Goal: Information Seeking & Learning: Learn about a topic

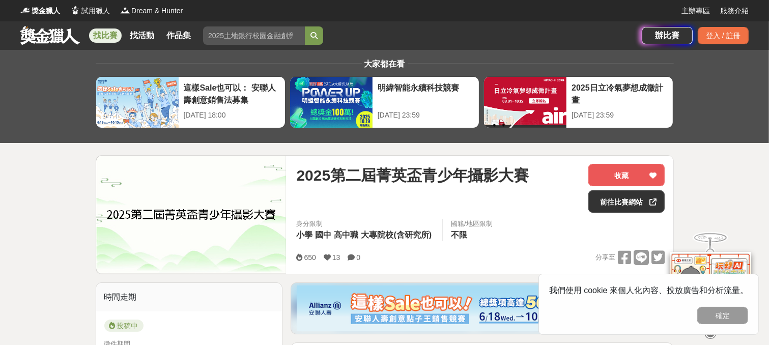
click at [730, 316] on button "確定" at bounding box center [722, 315] width 51 height 17
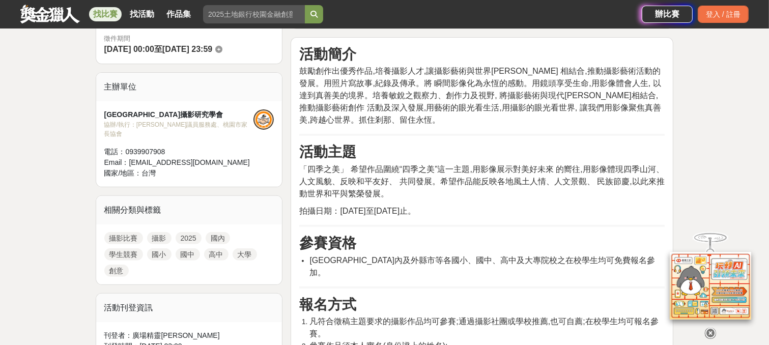
scroll to position [407, 0]
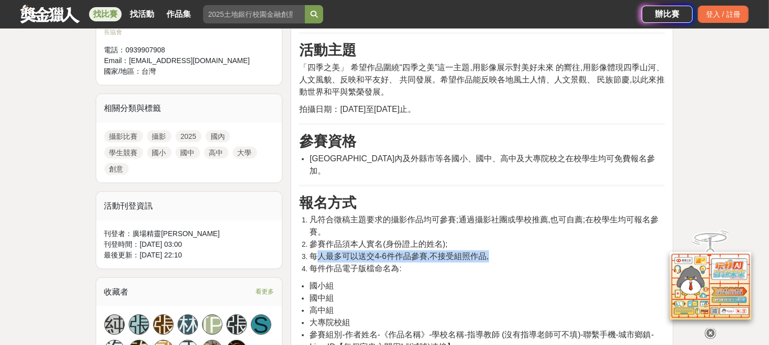
drag, startPoint x: 316, startPoint y: 245, endPoint x: 504, endPoint y: 246, distance: 187.7
click at [504, 250] on li "每人最多可以送交4-6件作品參賽,不接受組照作品," at bounding box center [486, 256] width 355 height 12
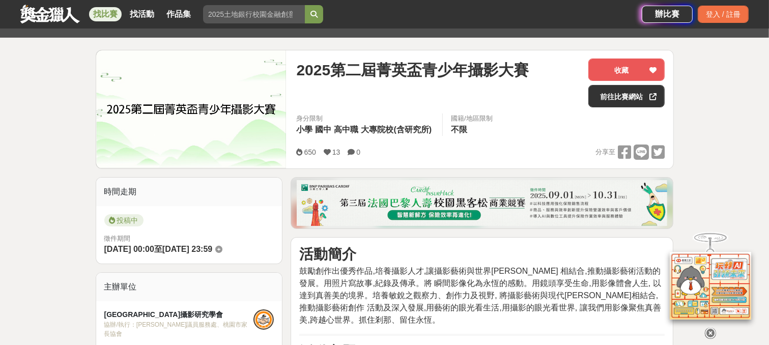
scroll to position [102, 0]
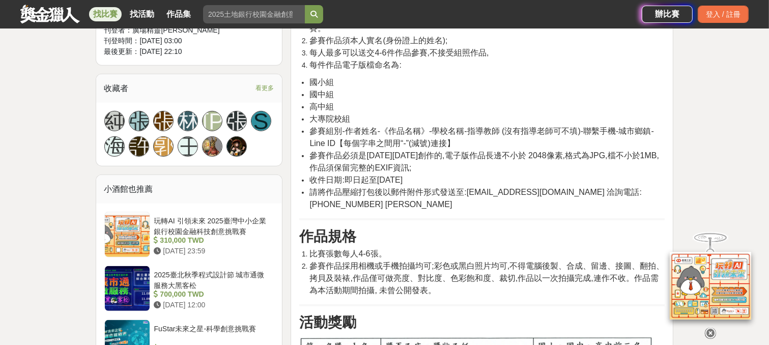
click at [520, 228] on h3 "作品規格" at bounding box center [481, 236] width 365 height 17
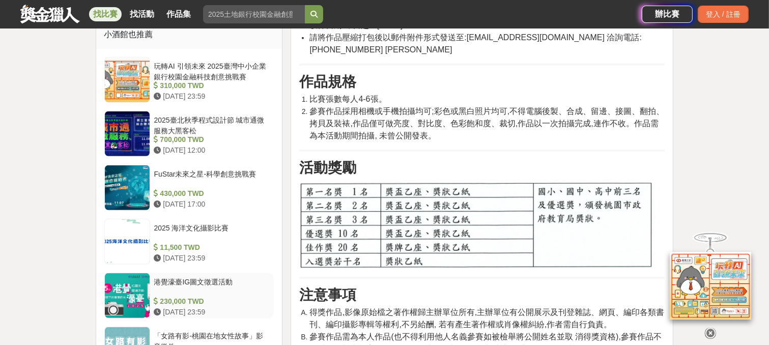
scroll to position [763, 0]
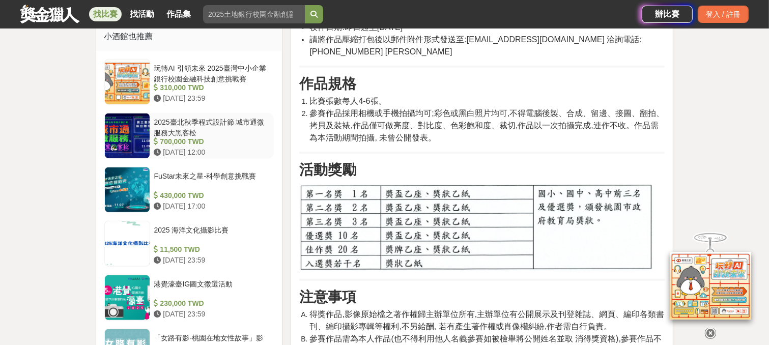
click at [205, 117] on div "2025臺北秋季程式設計節 城市通微服務大黑客松" at bounding box center [212, 126] width 116 height 19
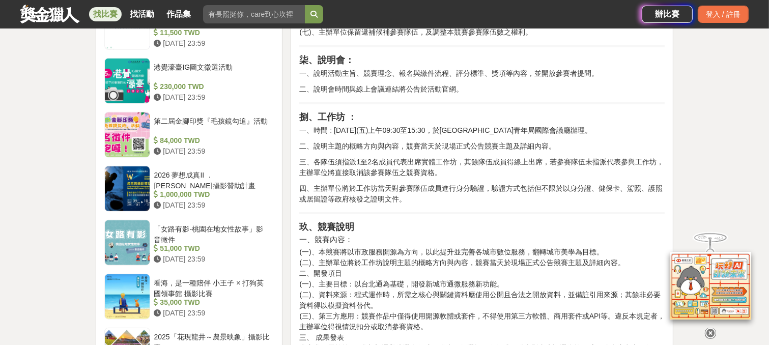
scroll to position [953, 0]
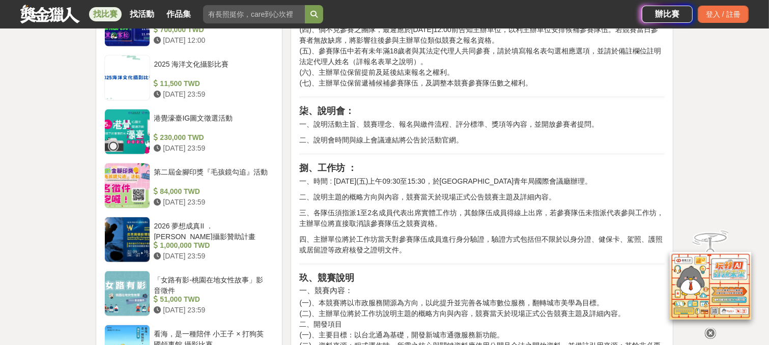
drag, startPoint x: 758, startPoint y: 160, endPoint x: 685, endPoint y: 173, distance: 74.4
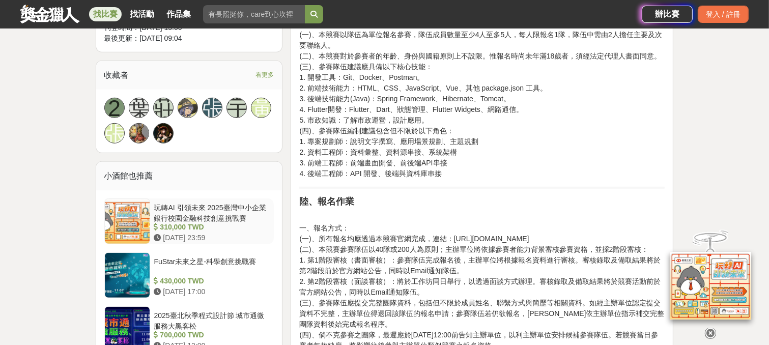
scroll to position [749, 0]
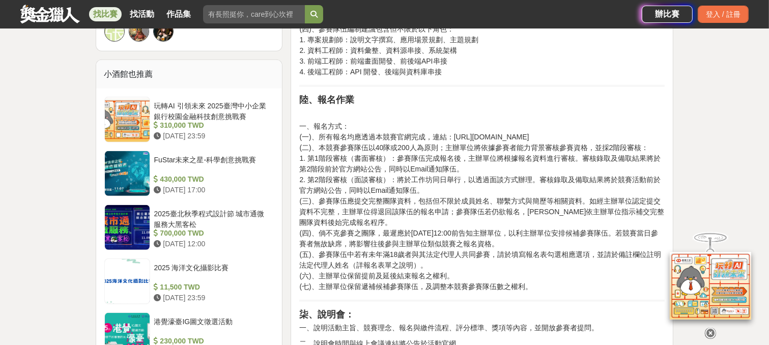
click at [180, 262] on div "2025 海洋文化攝影比賽" at bounding box center [212, 271] width 116 height 19
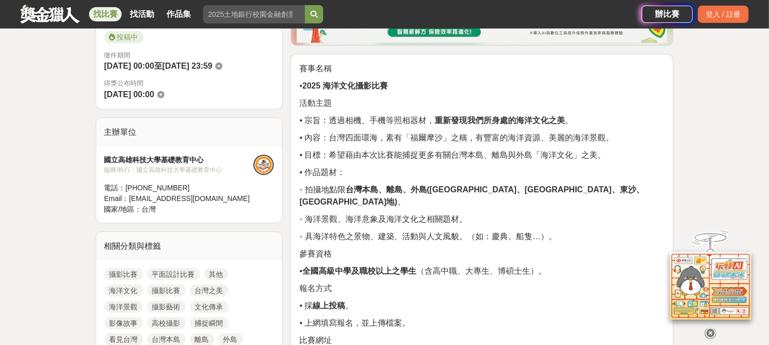
scroll to position [291, 0]
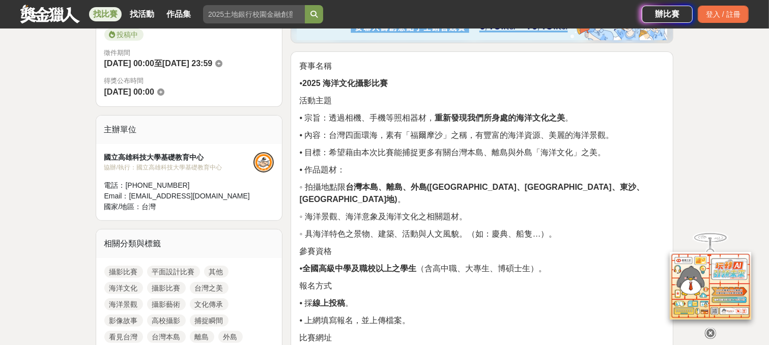
click at [469, 211] on p "◦ 海洋景觀、海洋意象及海洋文化之相關題材。" at bounding box center [481, 217] width 365 height 12
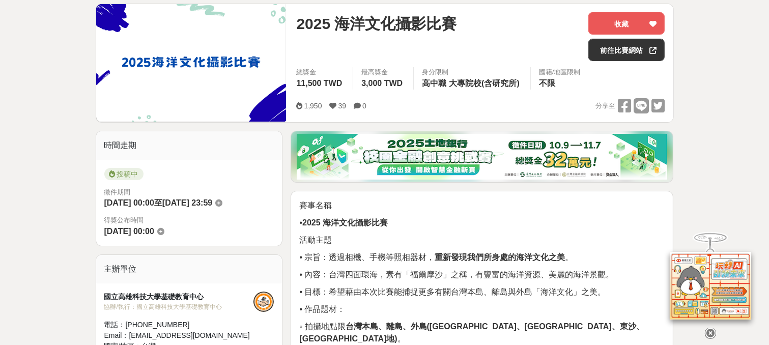
scroll to position [0, 0]
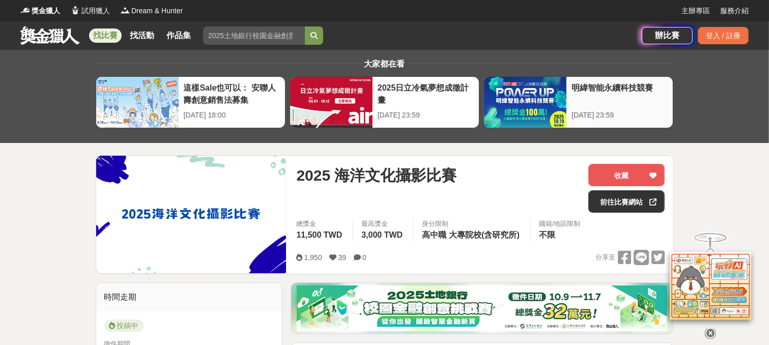
click at [594, 93] on div "明緯智能永續科技競賽" at bounding box center [619, 93] width 96 height 23
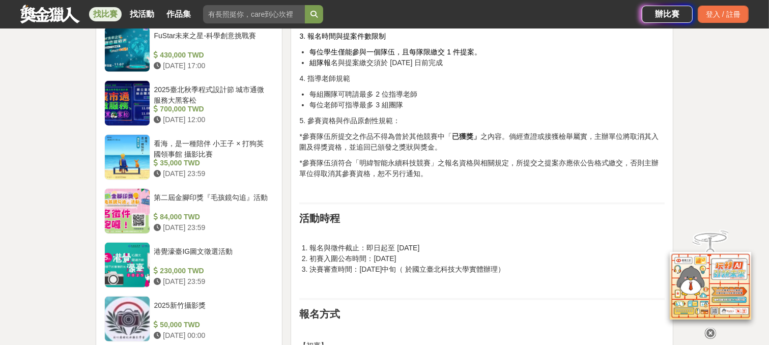
scroll to position [1221, 0]
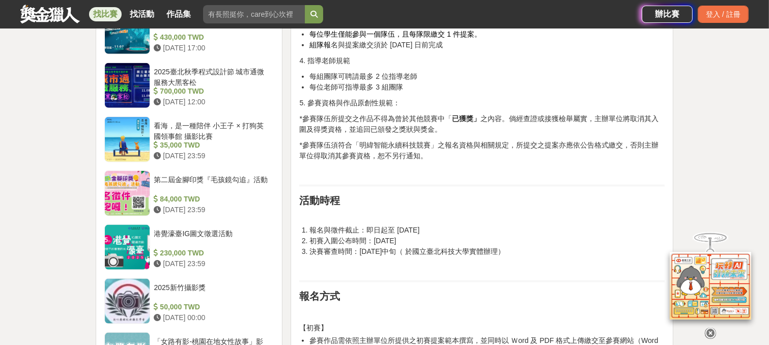
click at [505, 100] on p "5. 參賽資格與作品原創性規範：" at bounding box center [481, 103] width 365 height 11
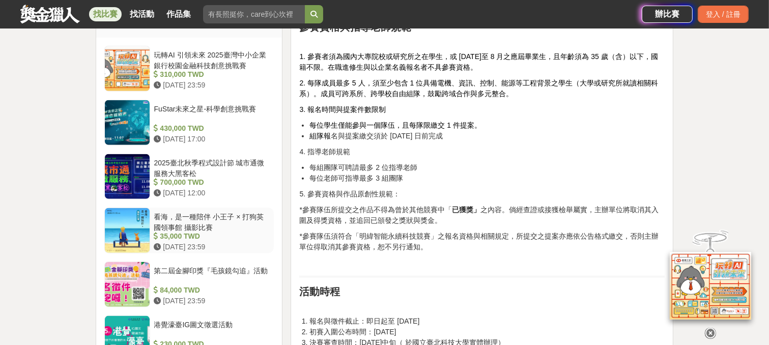
scroll to position [1119, 0]
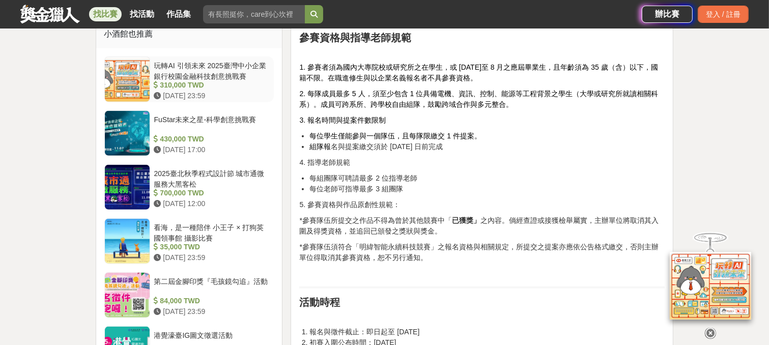
click at [195, 80] on div "310,000 TWD" at bounding box center [212, 85] width 116 height 11
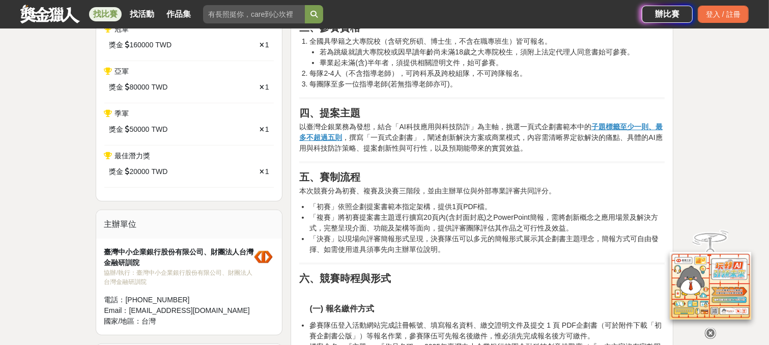
scroll to position [458, 0]
